Goal: Task Accomplishment & Management: Manage account settings

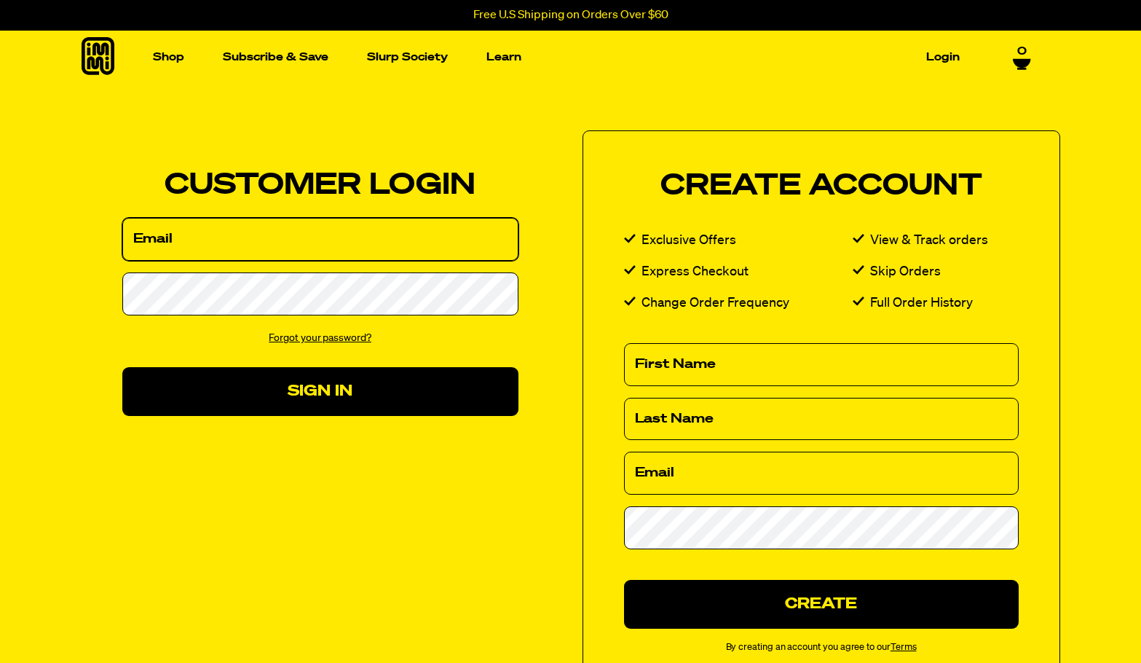
click at [275, 246] on input "Email" at bounding box center [320, 239] width 396 height 43
type input "Rmusunuri1@gmail.com"
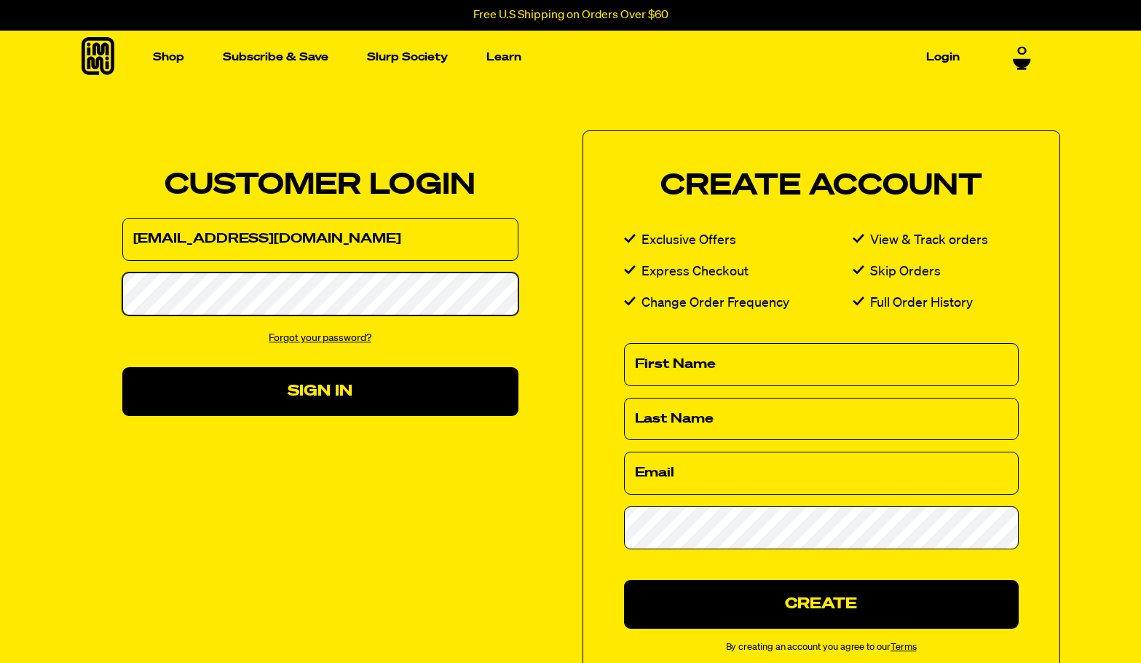
click at [122, 367] on button "Sign In" at bounding box center [320, 391] width 396 height 49
